Goal: Contribute content: Add original content to the website for others to see

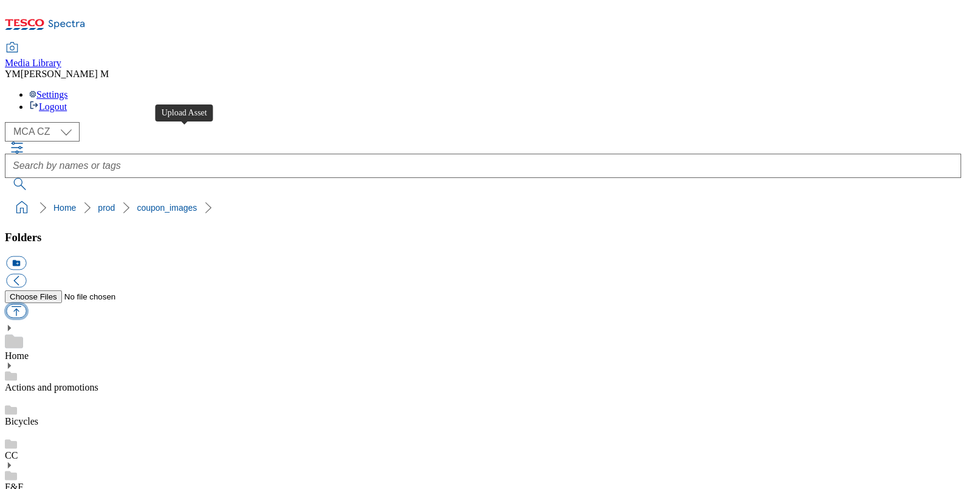
click at [26, 304] on button "button" at bounding box center [16, 311] width 20 height 14
type input "C:\fakepath\J25_1101_F.jpg"
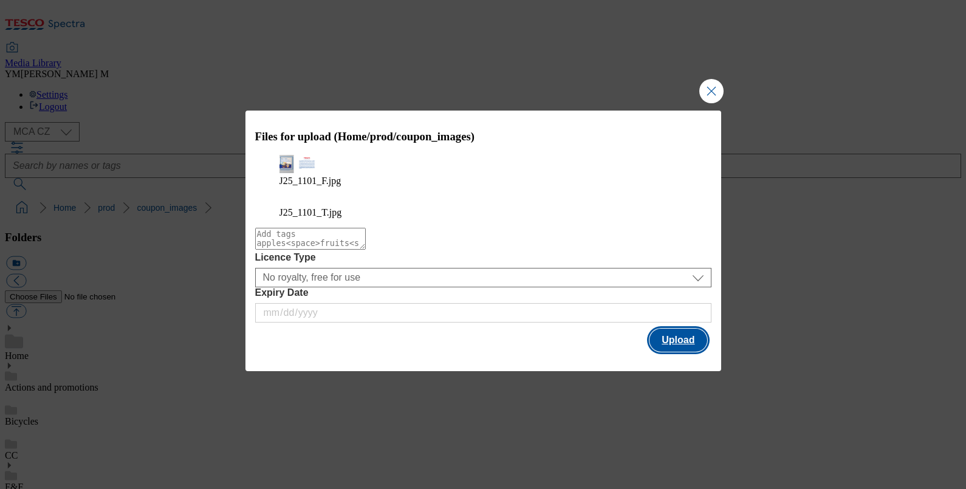
click at [683, 329] on button "Upload" at bounding box center [677, 340] width 57 height 23
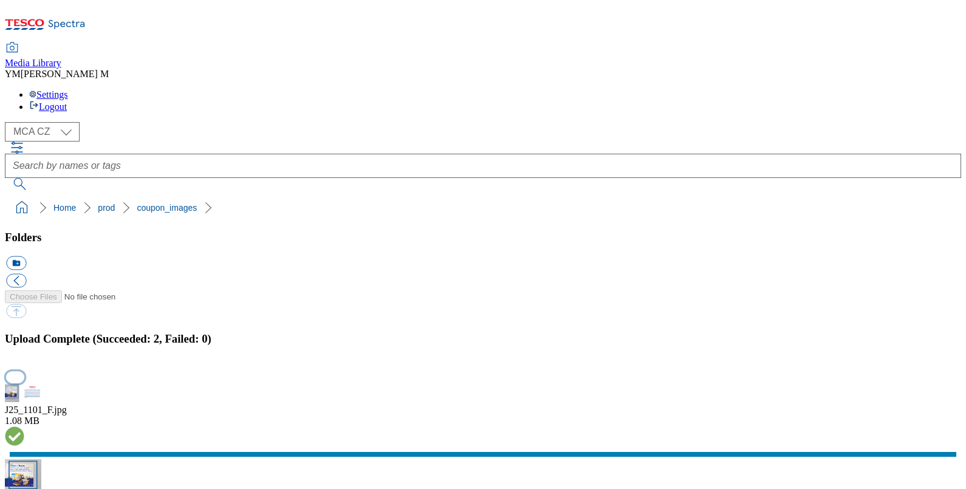
click at [24, 371] on button "button" at bounding box center [15, 377] width 18 height 12
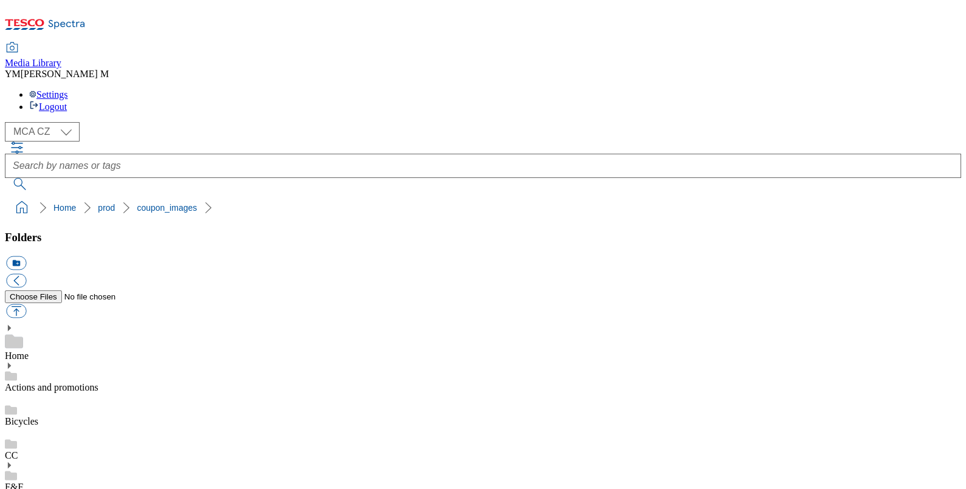
click at [26, 304] on button "button" at bounding box center [16, 311] width 20 height 14
type input "C:\fakepath\J25_1101_F.jpg"
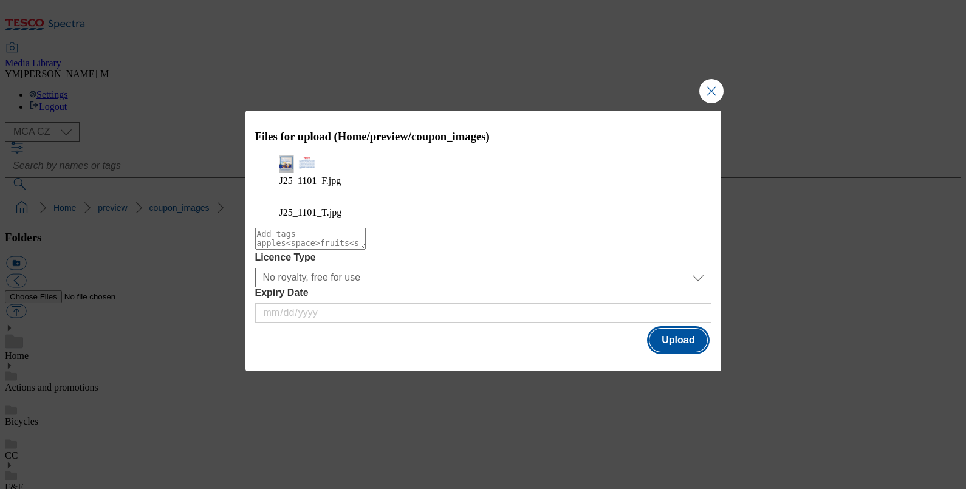
click at [664, 329] on button "Upload" at bounding box center [677, 340] width 57 height 23
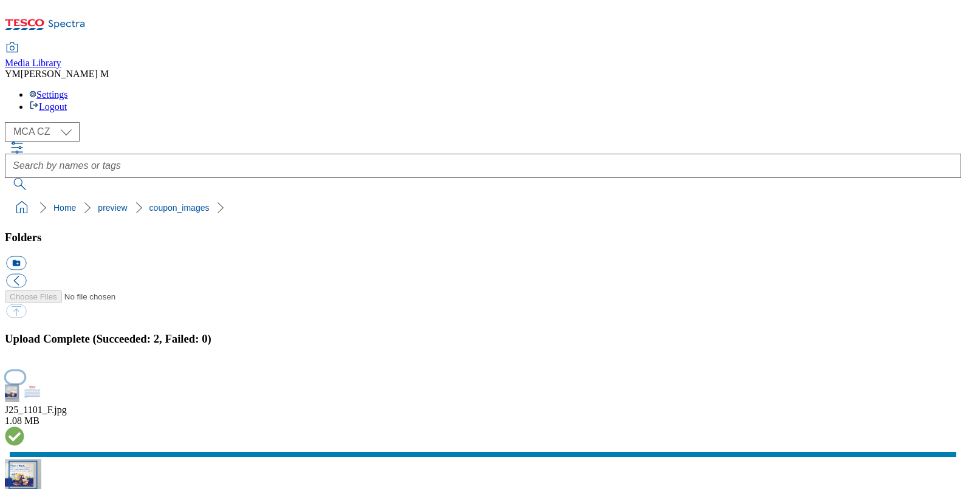
click at [24, 371] on button "button" at bounding box center [15, 377] width 18 height 12
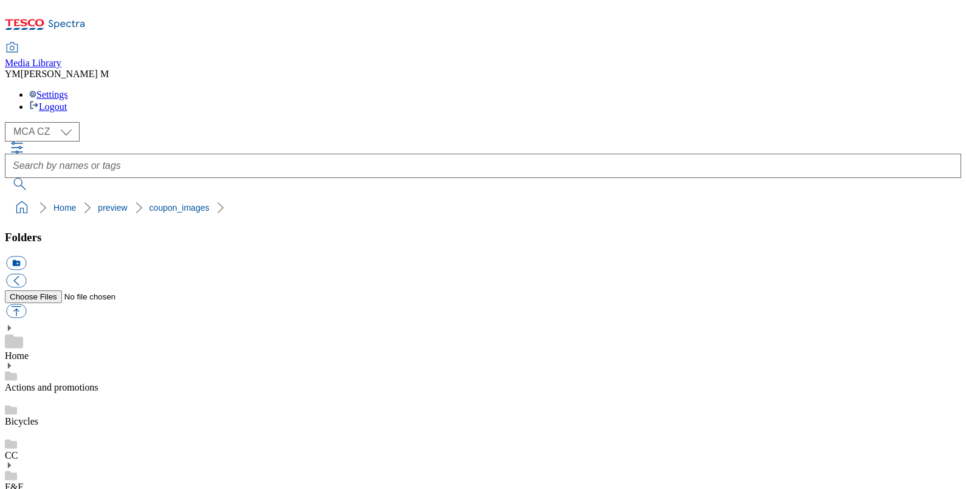
scroll to position [98, 0]
click at [26, 304] on button "button" at bounding box center [16, 311] width 20 height 14
type input "C:\fakepath\XE1_1101_F.jpg"
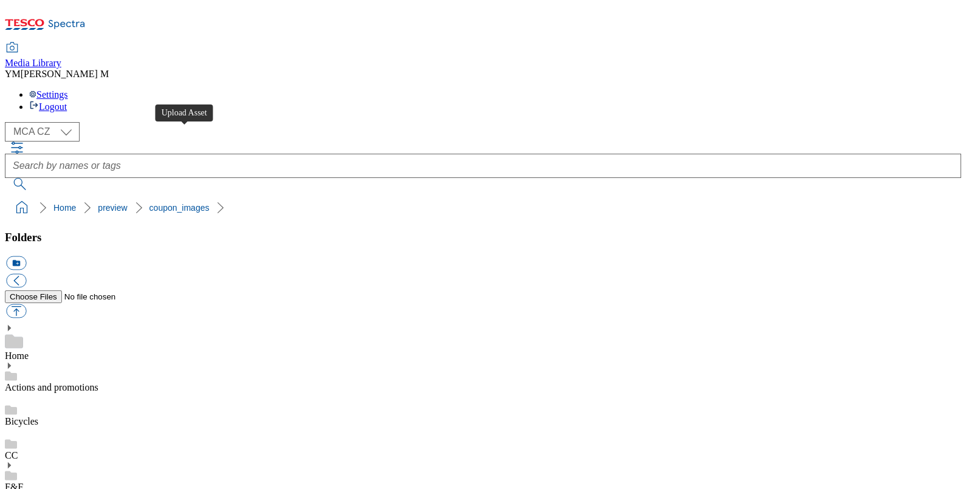
type input "C:\fakepath\XE1_1101_F.jpg"
